Goal: Task Accomplishment & Management: Manage account settings

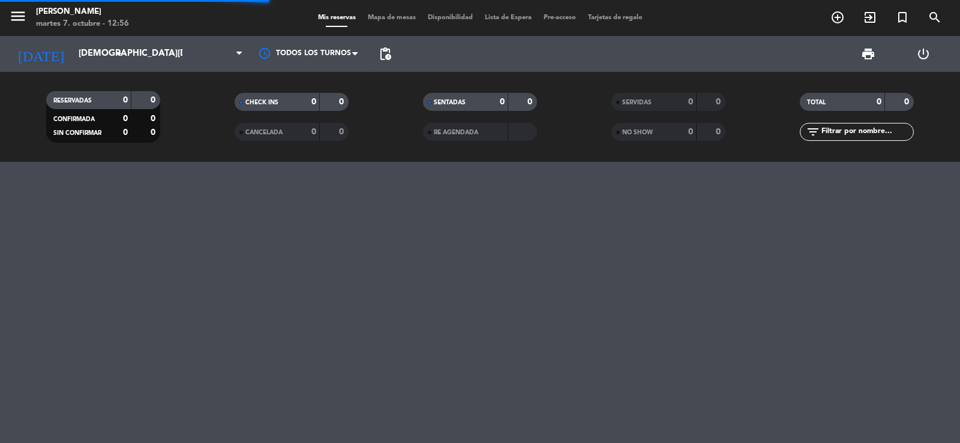
drag, startPoint x: 0, startPoint y: 0, endPoint x: 868, endPoint y: 132, distance: 878.3
click at [868, 132] on input "text" at bounding box center [866, 131] width 93 height 13
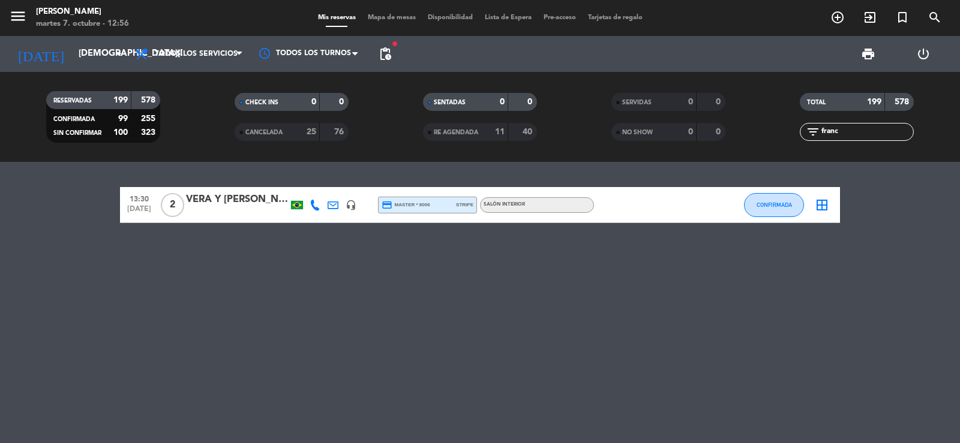
click at [330, 205] on icon at bounding box center [332, 205] width 11 height 11
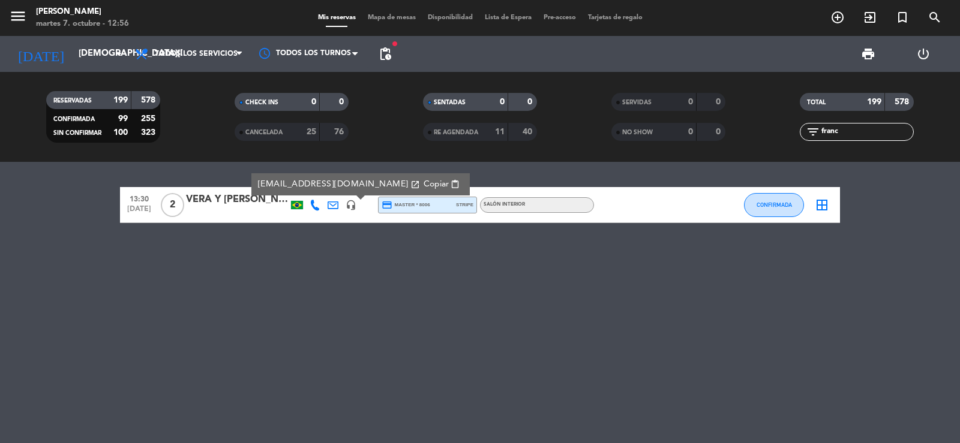
click at [330, 205] on icon at bounding box center [332, 205] width 11 height 11
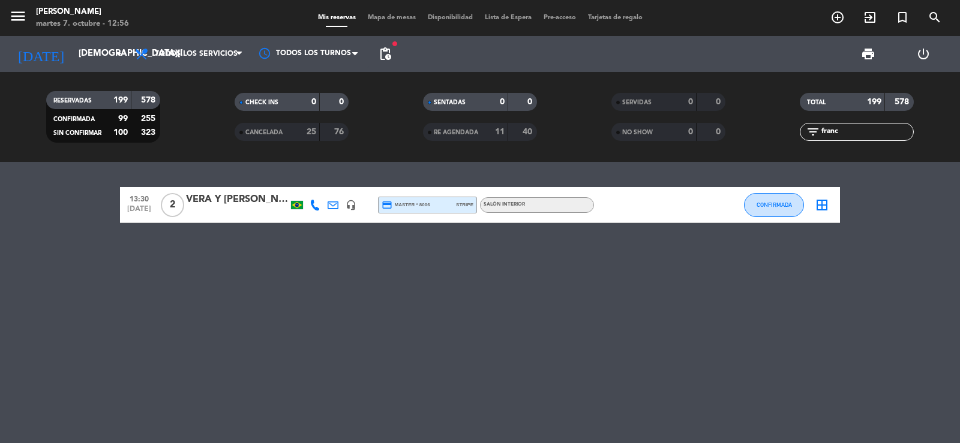
drag, startPoint x: 861, startPoint y: 127, endPoint x: 711, endPoint y: 160, distance: 153.6
click at [711, 160] on div "RESERVADAS 199 578 CONFIRMADA 99 255 SIN CONFIRMAR 100 323 CHECK INS 0 0 CANCEL…" at bounding box center [480, 117] width 960 height 90
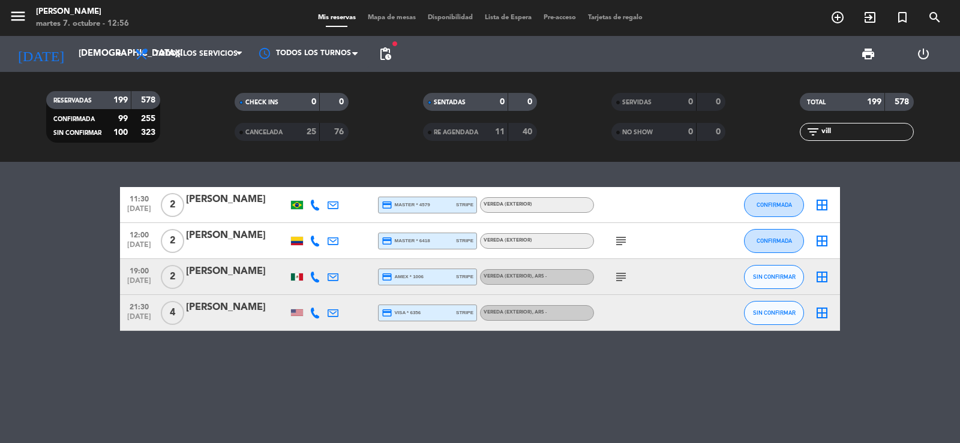
type input "vill"
click at [233, 278] on div "[PERSON_NAME]" at bounding box center [237, 272] width 102 height 16
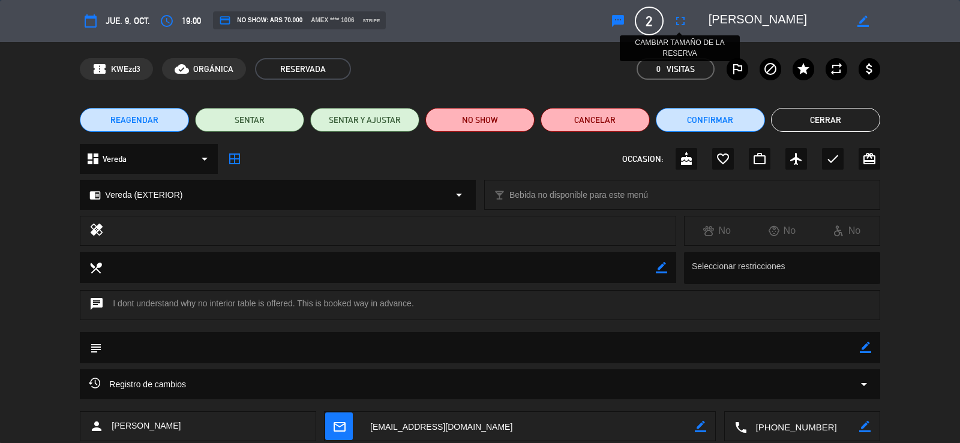
click at [680, 24] on icon "fullscreen" at bounding box center [680, 21] width 14 height 14
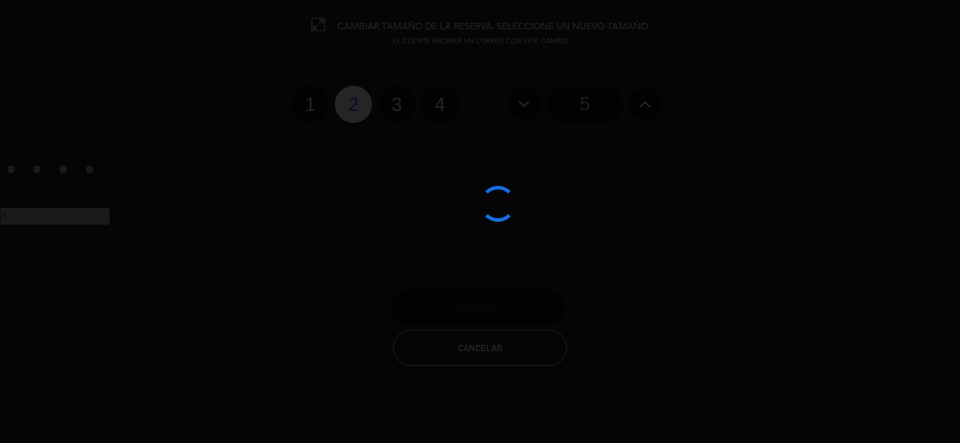
click at [409, 115] on div at bounding box center [480, 221] width 960 height 443
click at [399, 110] on div at bounding box center [480, 221] width 960 height 443
click at [402, 119] on div at bounding box center [480, 221] width 960 height 443
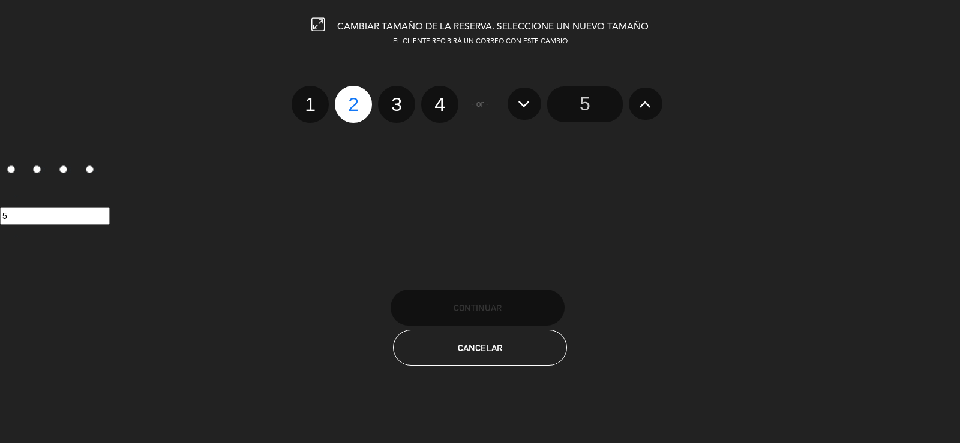
click at [401, 118] on label "3" at bounding box center [396, 104] width 37 height 37
click at [399, 98] on input "3" at bounding box center [395, 94] width 8 height 8
radio input "true"
radio input "false"
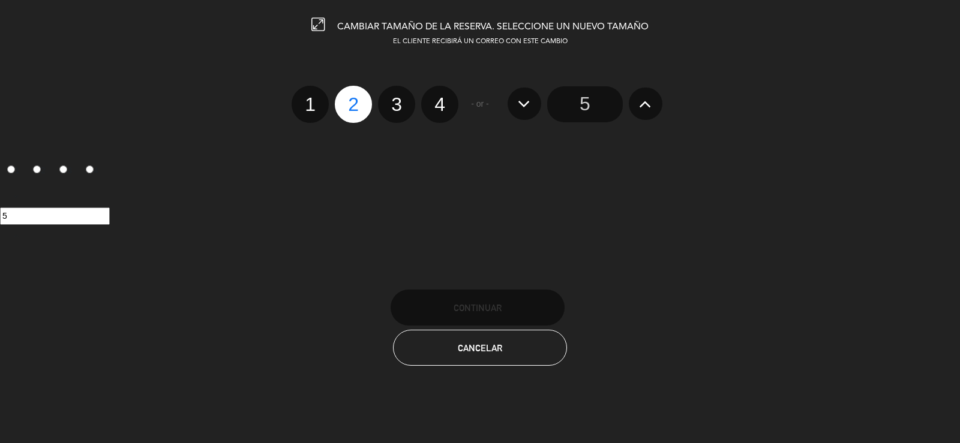
radio input "false"
radio input "true"
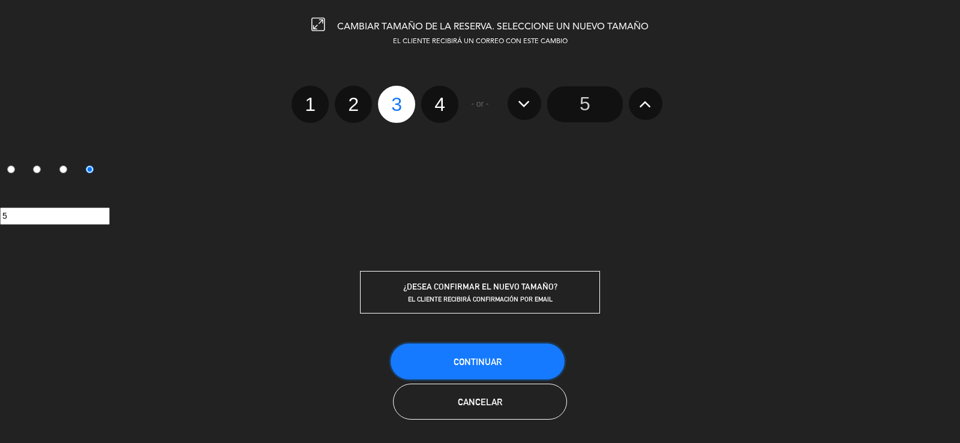
click at [558, 353] on button "Continuar" at bounding box center [477, 362] width 174 height 36
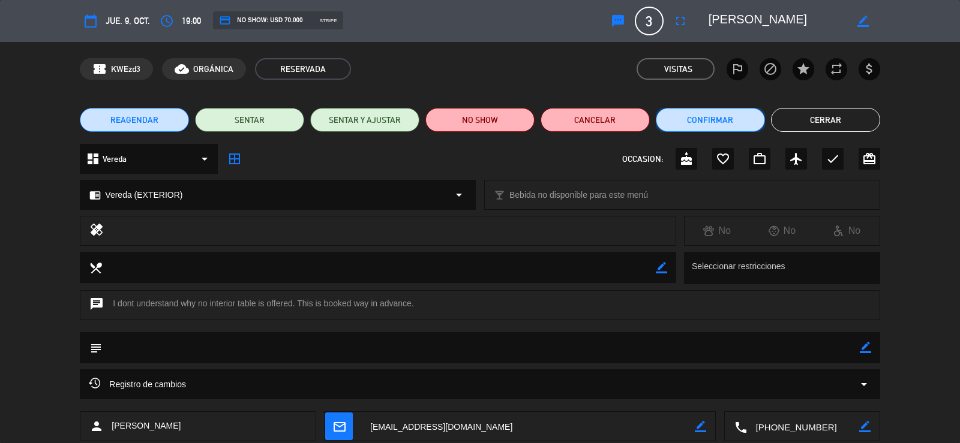
click at [715, 120] on button "Confirmar" at bounding box center [709, 120] width 109 height 24
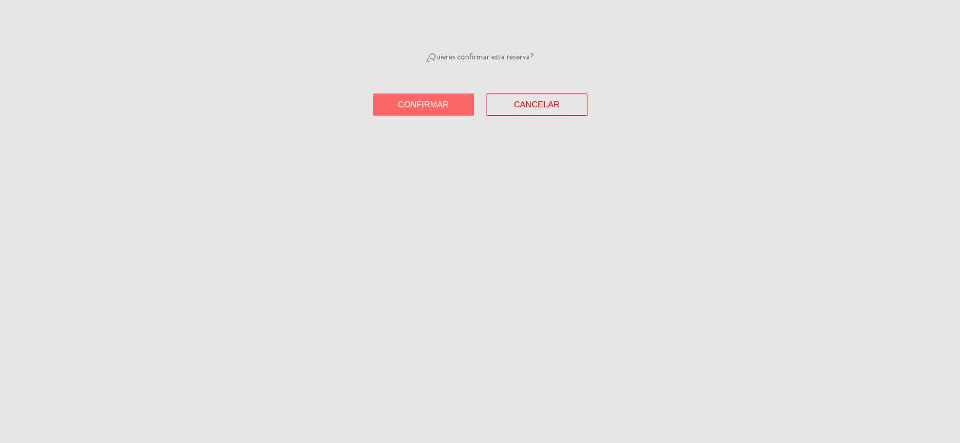
click at [428, 116] on div "¿Quieres confirmar esta reserva? Confirmar Cancelar" at bounding box center [480, 221] width 960 height 443
click at [419, 106] on span "Confirmar" at bounding box center [423, 105] width 51 height 10
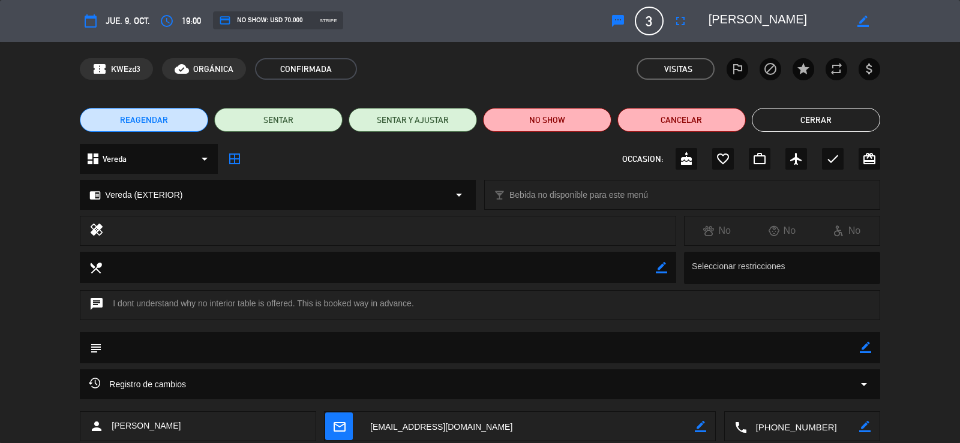
click at [855, 125] on button "Cerrar" at bounding box center [815, 120] width 128 height 24
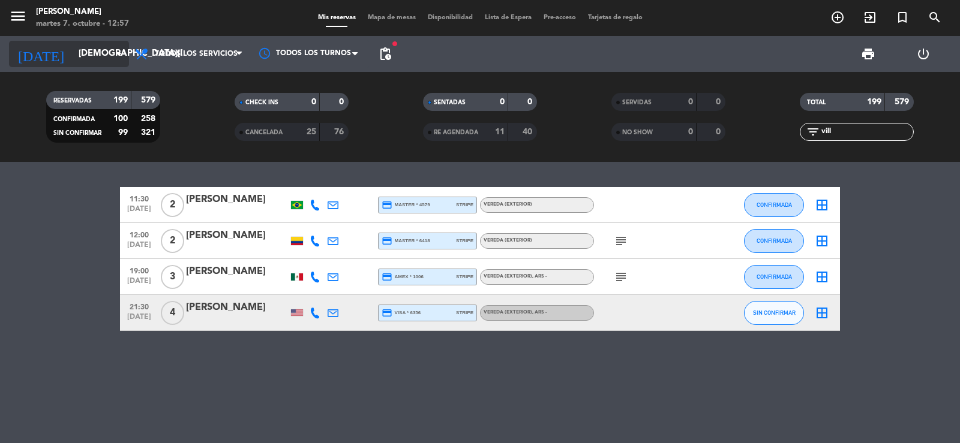
click at [87, 58] on input "[DEMOGRAPHIC_DATA][DATE]" at bounding box center [131, 54] width 116 height 23
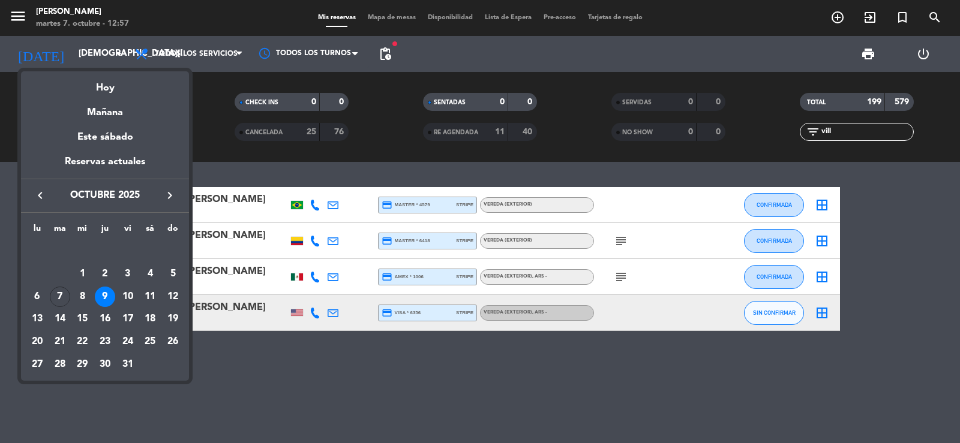
click at [167, 196] on icon "keyboard_arrow_right" at bounding box center [170, 195] width 14 height 14
click at [59, 270] on div "4" at bounding box center [60, 274] width 20 height 20
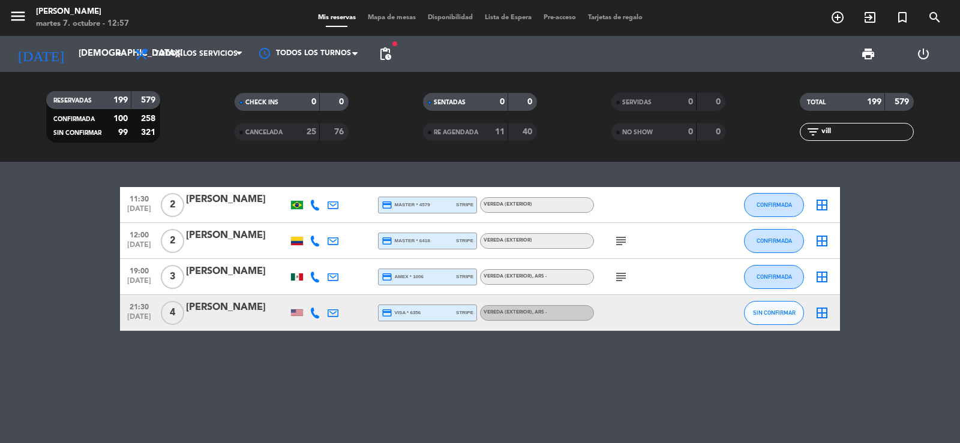
type input "[DATE]"
